Goal: Navigation & Orientation: Find specific page/section

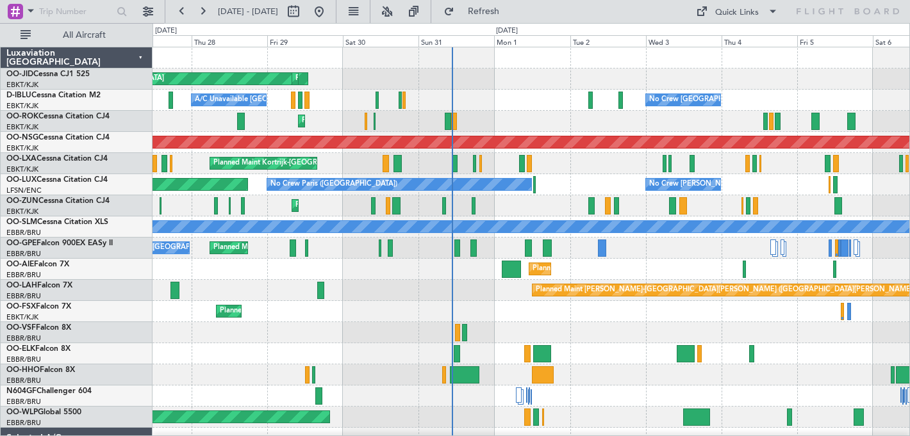
click at [706, 67] on div at bounding box center [531, 57] width 757 height 21
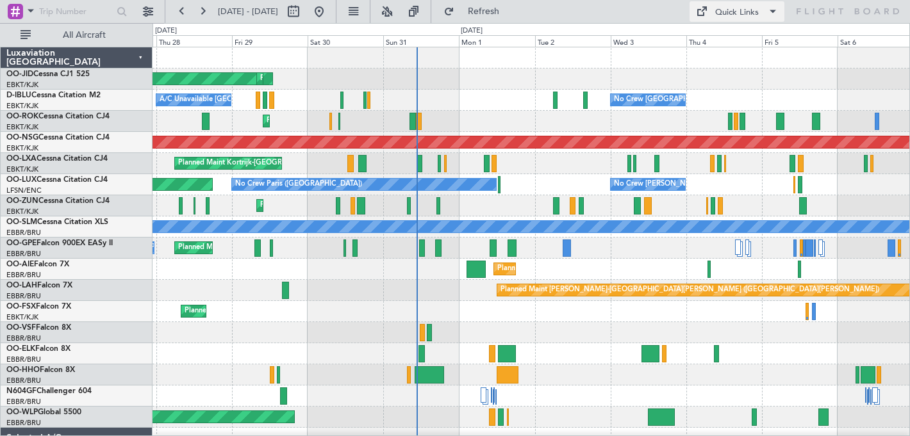
click at [756, 8] on div "Quick Links" at bounding box center [737, 12] width 44 height 13
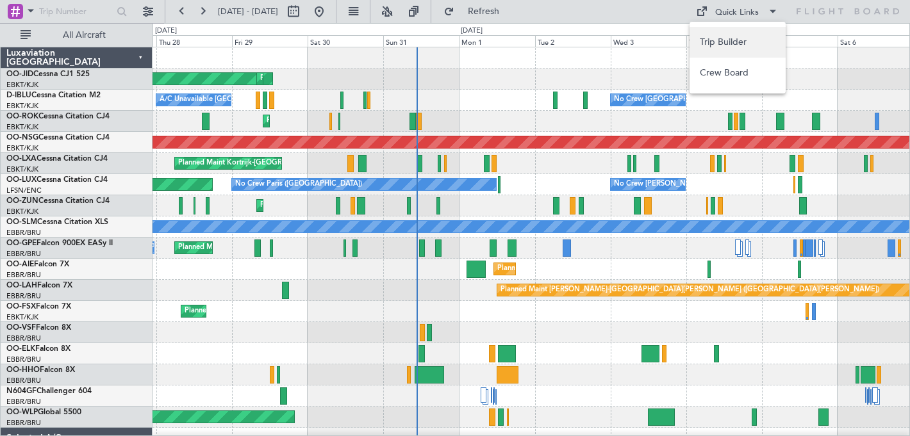
click at [735, 45] on button "Trip Builder" at bounding box center [738, 42] width 96 height 31
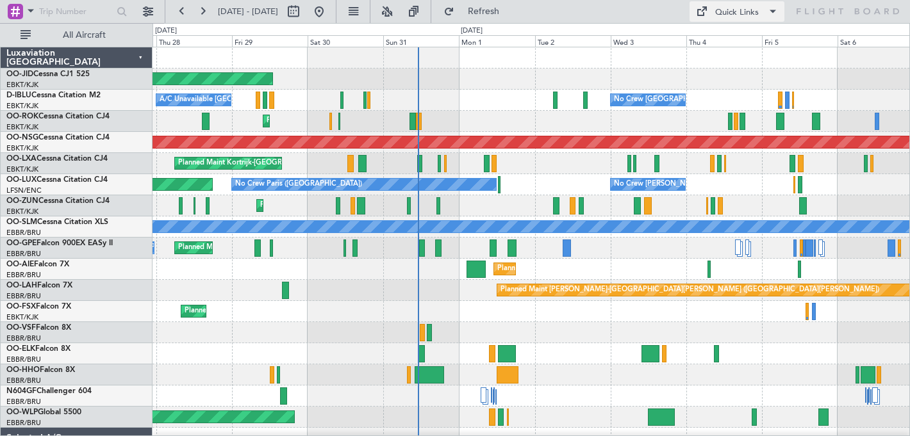
click at [741, 8] on div "Quick Links" at bounding box center [737, 12] width 44 height 13
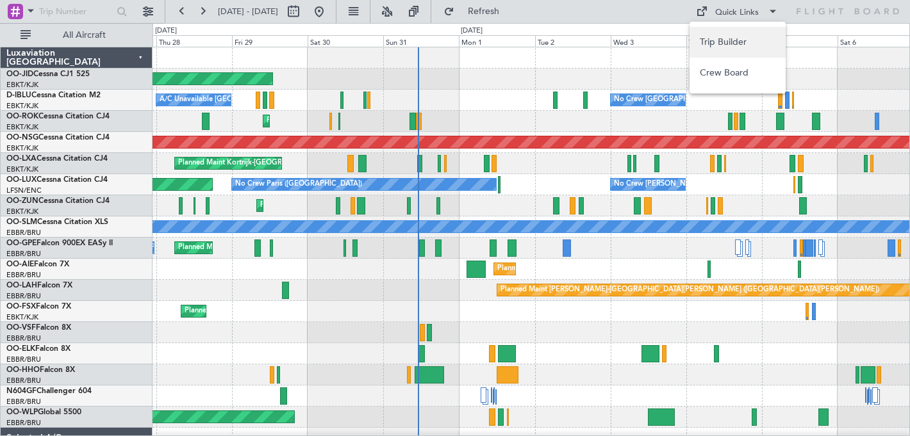
click at [725, 41] on button "Trip Builder" at bounding box center [738, 42] width 96 height 31
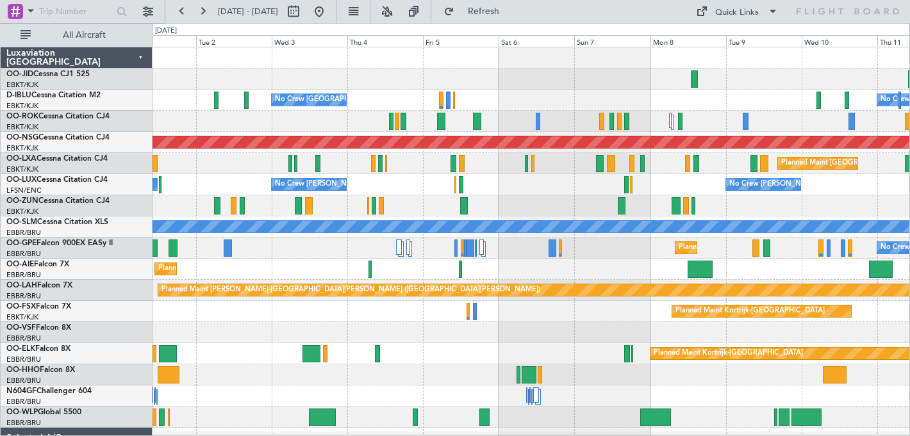
click at [431, 85] on div at bounding box center [531, 79] width 757 height 21
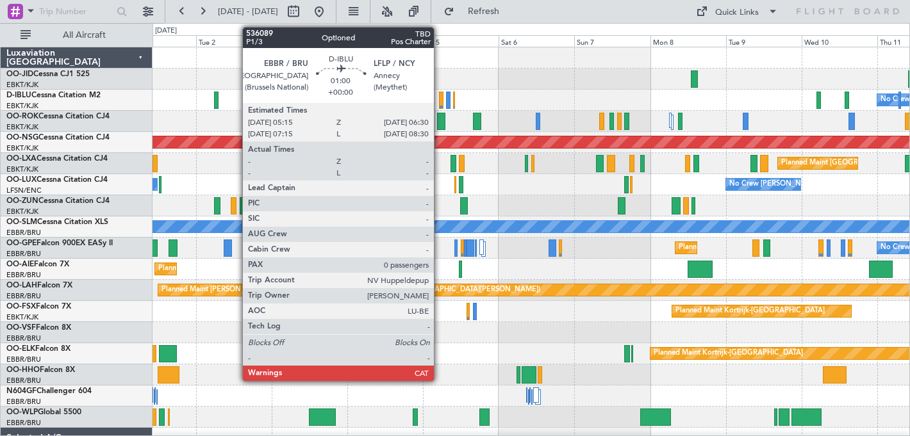
click at [440, 99] on div at bounding box center [441, 100] width 4 height 17
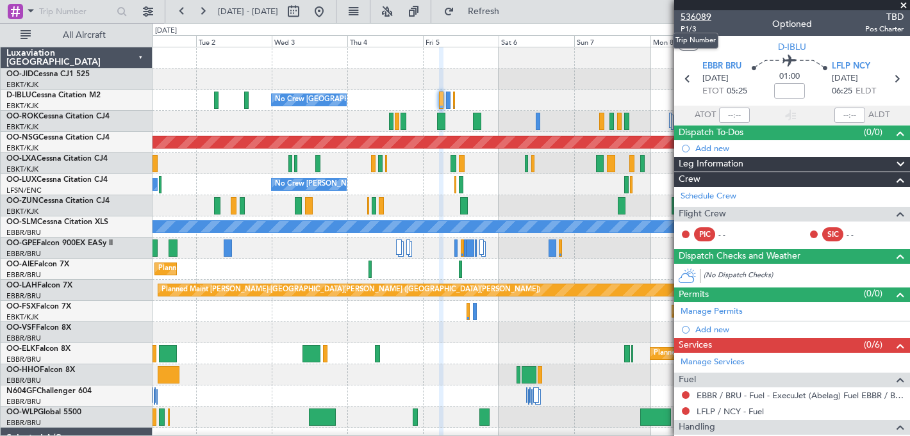
click at [700, 17] on span "536089" at bounding box center [696, 16] width 31 height 13
